Goal: Task Accomplishment & Management: Manage account settings

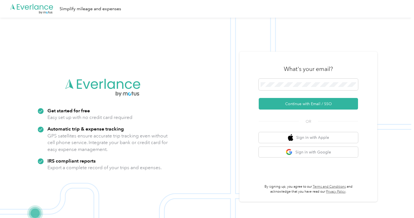
click at [297, 91] on div at bounding box center [308, 86] width 99 height 14
click at [297, 88] on span at bounding box center [308, 85] width 99 height 12
click at [259, 98] on button "Continue with Email / SSO" at bounding box center [308, 104] width 99 height 12
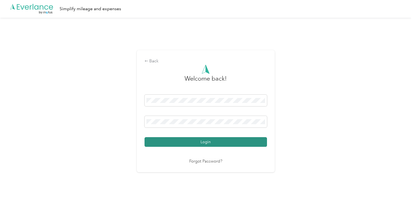
click at [222, 143] on button "Login" at bounding box center [205, 142] width 122 height 10
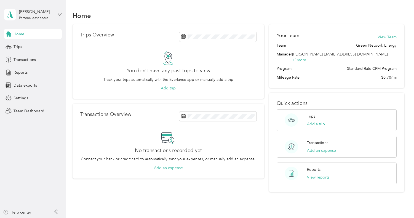
click at [24, 32] on span "Home" at bounding box center [19, 34] width 11 height 6
click at [28, 100] on div "Settings" at bounding box center [33, 98] width 58 height 10
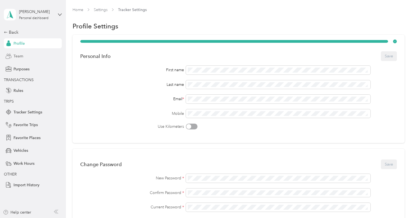
click at [29, 56] on div "Team" at bounding box center [33, 56] width 58 height 10
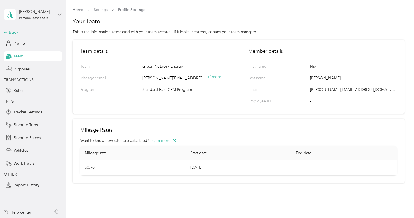
click at [11, 30] on div "Back" at bounding box center [31, 32] width 55 height 7
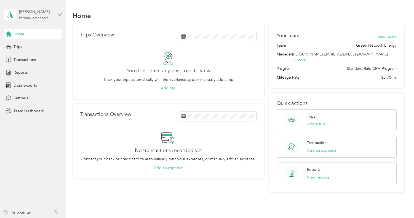
click at [50, 14] on div "[PERSON_NAME]" at bounding box center [36, 12] width 34 height 6
click at [47, 44] on div "Team dashboard" at bounding box center [78, 45] width 140 height 10
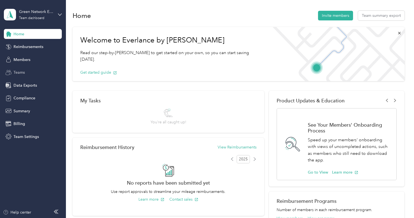
click at [37, 74] on div "Teams" at bounding box center [33, 73] width 58 height 10
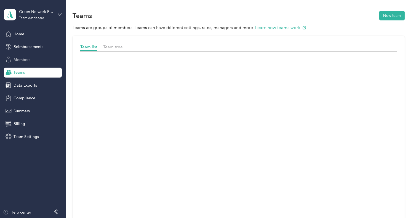
click at [39, 61] on div "Members" at bounding box center [33, 60] width 58 height 10
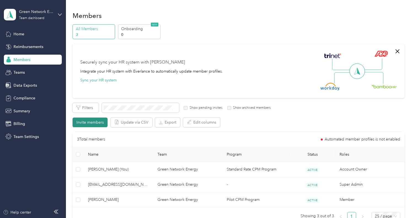
click at [94, 121] on button "Invite members" at bounding box center [90, 122] width 35 height 10
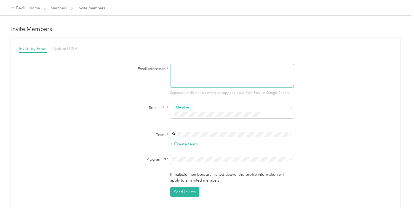
click at [186, 74] on textarea at bounding box center [232, 76] width 124 height 24
click at [213, 155] on span at bounding box center [232, 159] width 124 height 9
click at [218, 170] on span "Standard Rate CPM Program (CPM)" at bounding box center [203, 172] width 61 height 5
click at [20, 7] on div "Back" at bounding box center [18, 8] width 14 height 7
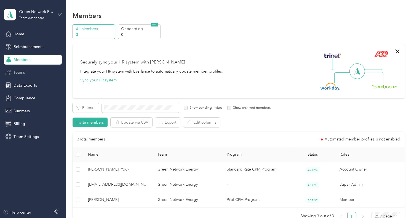
click at [42, 77] on div "Teams" at bounding box center [33, 73] width 58 height 10
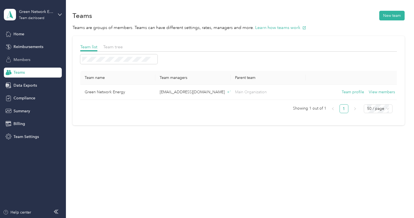
click at [43, 60] on div "Members" at bounding box center [33, 60] width 58 height 10
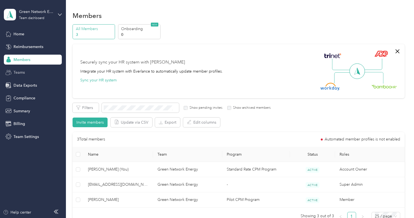
click at [43, 71] on div "Teams" at bounding box center [33, 73] width 58 height 10
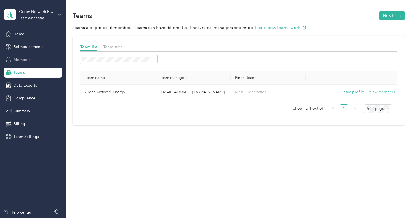
click at [43, 62] on div "Members" at bounding box center [33, 60] width 58 height 10
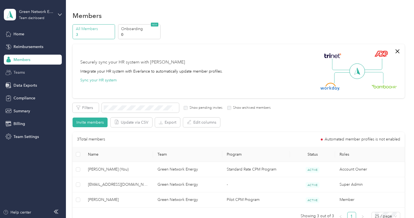
click at [40, 72] on div "Teams" at bounding box center [33, 73] width 58 height 10
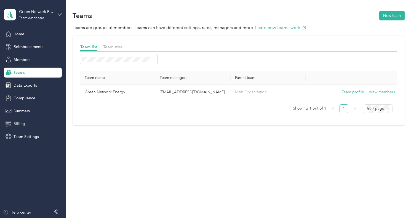
click at [37, 119] on div "Billing" at bounding box center [33, 124] width 58 height 10
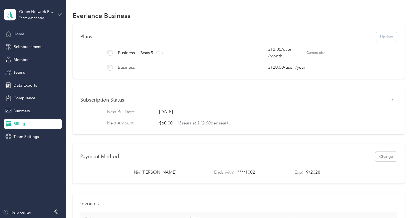
click at [38, 34] on div "Home" at bounding box center [33, 34] width 58 height 10
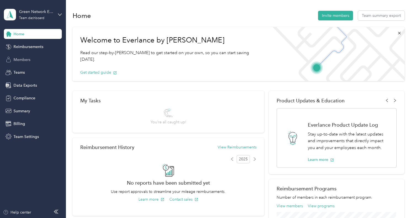
click at [31, 58] on div "Members" at bounding box center [33, 60] width 58 height 10
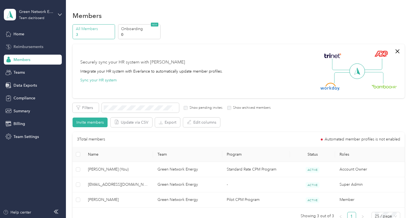
click at [34, 48] on span "Reimbursements" at bounding box center [29, 47] width 30 height 6
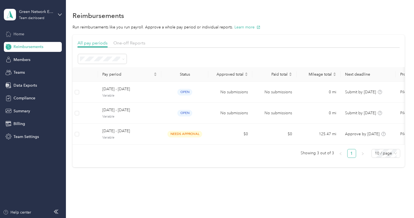
click at [33, 33] on div "Home" at bounding box center [33, 34] width 58 height 10
